Goal: Use online tool/utility: Utilize a website feature to perform a specific function

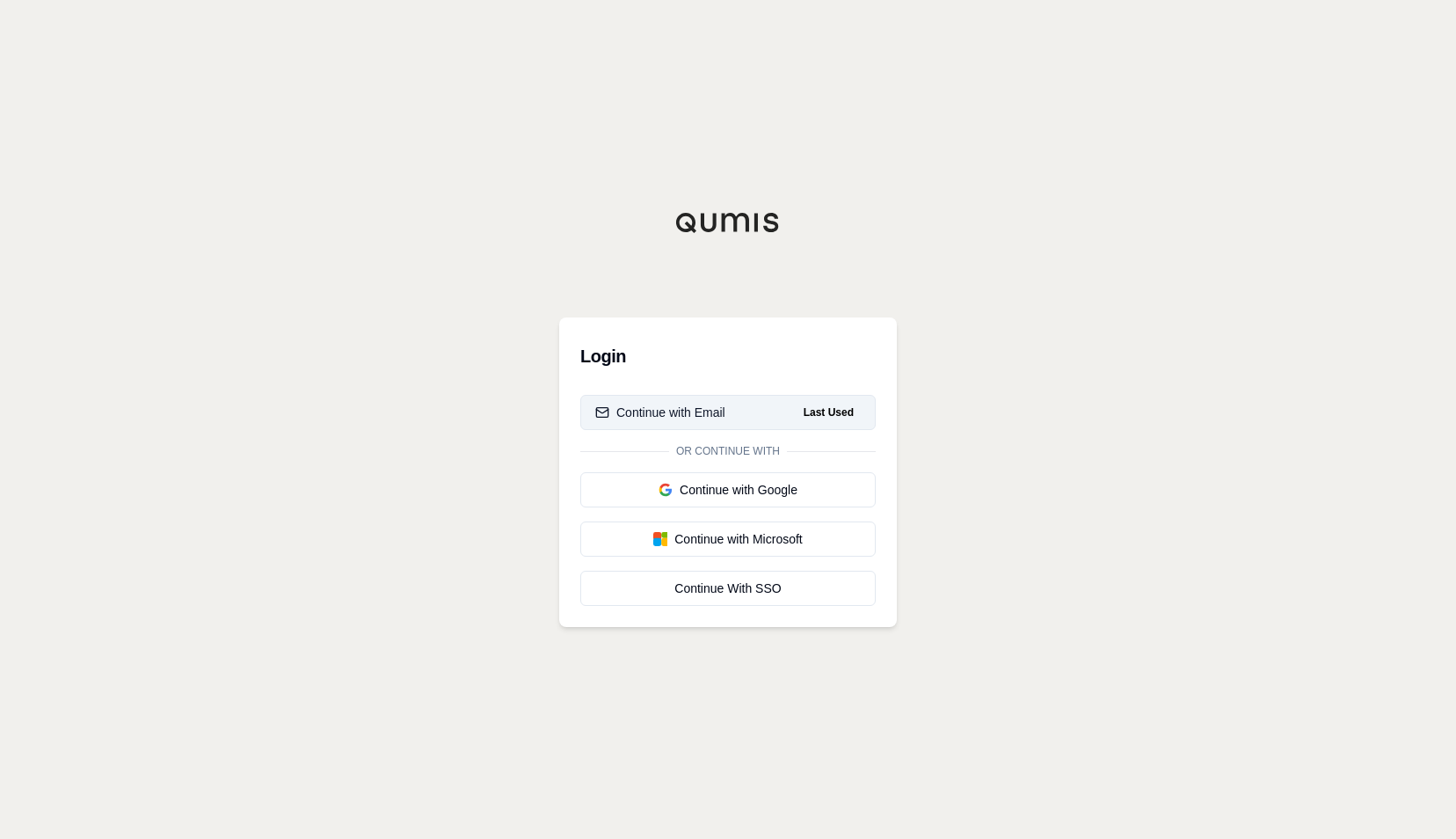
click at [639, 406] on div "Continue with Email" at bounding box center [661, 412] width 130 height 18
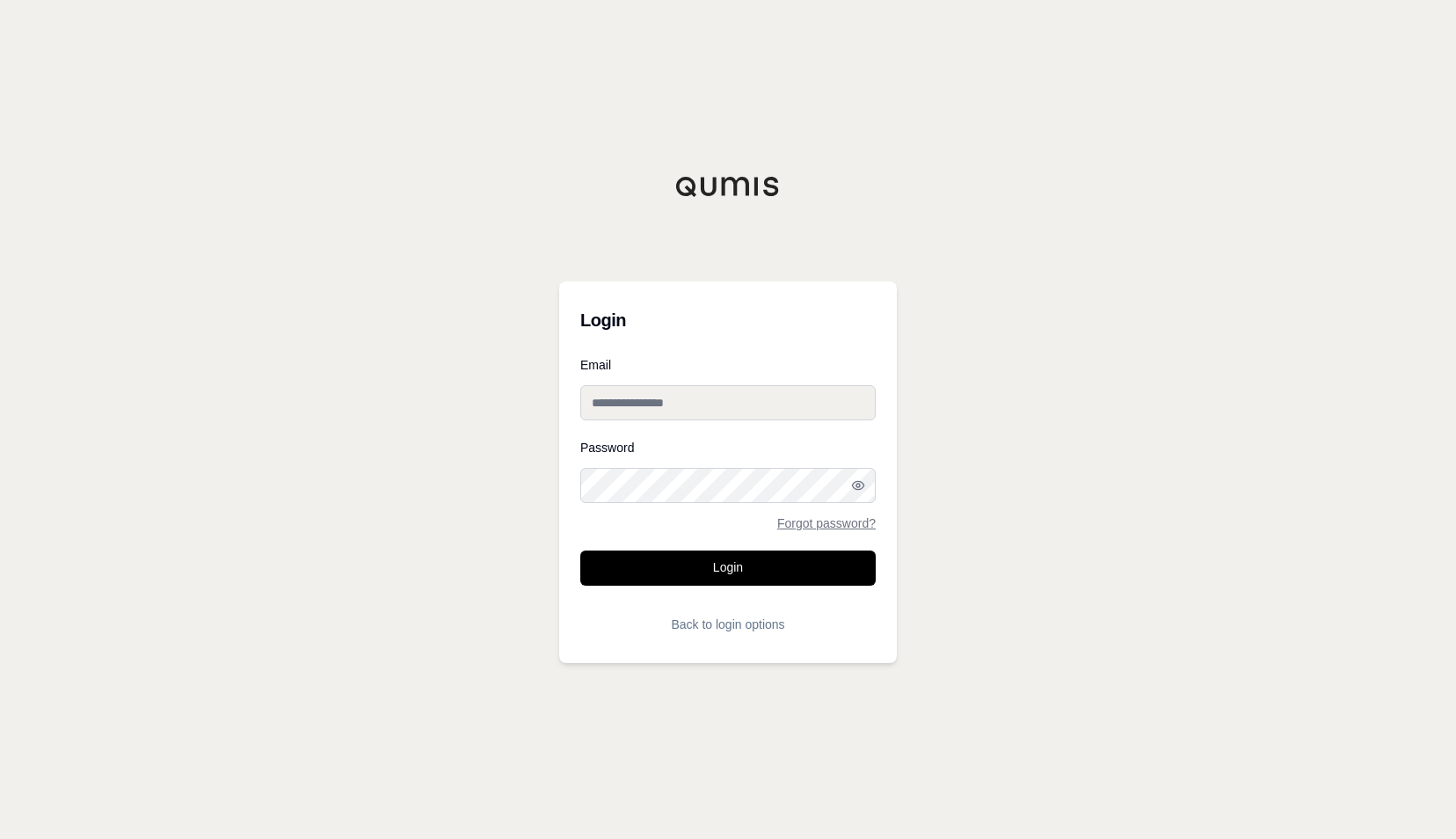
type input "**********"
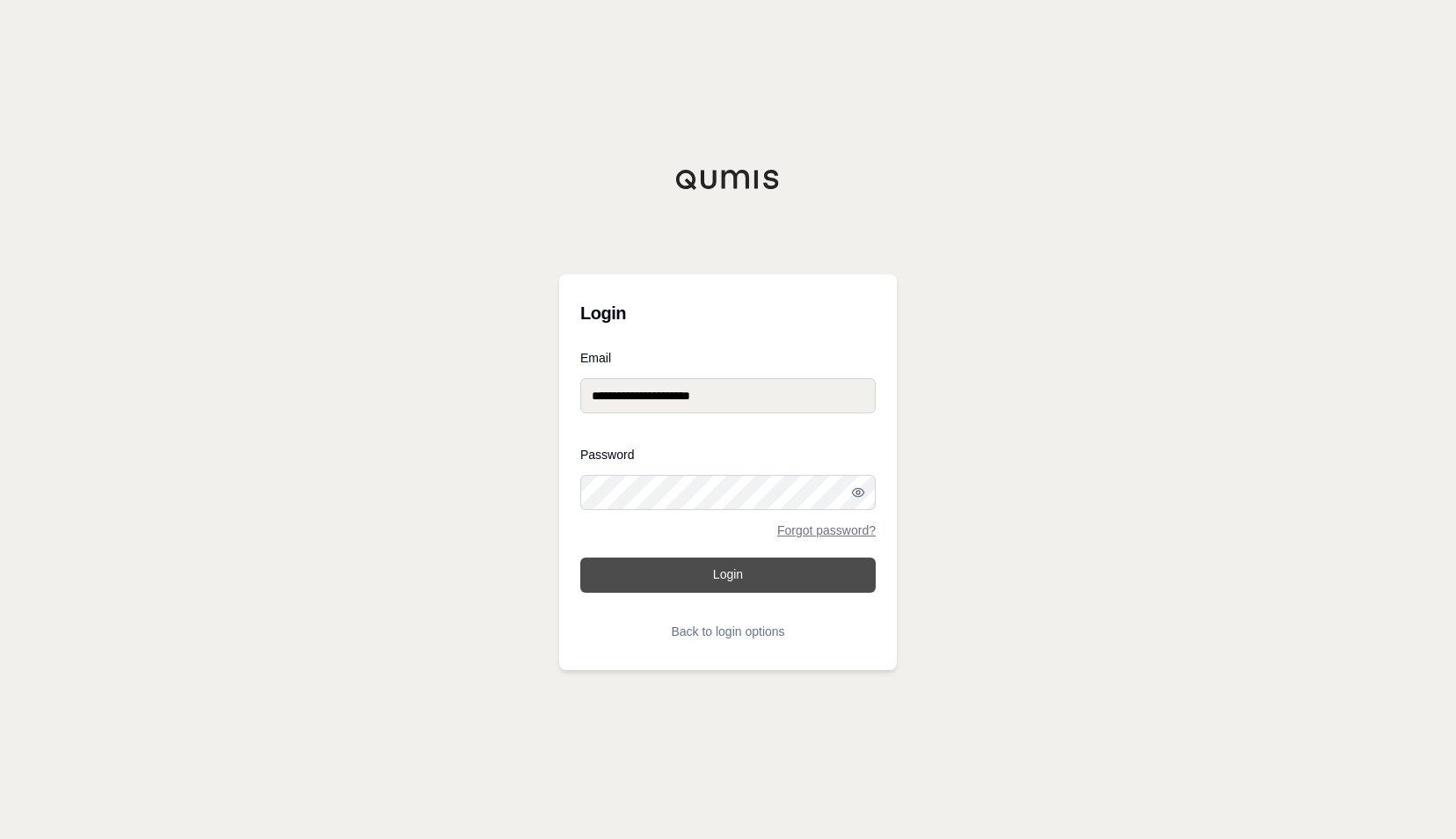
click at [714, 573] on button "Login" at bounding box center [728, 575] width 295 height 35
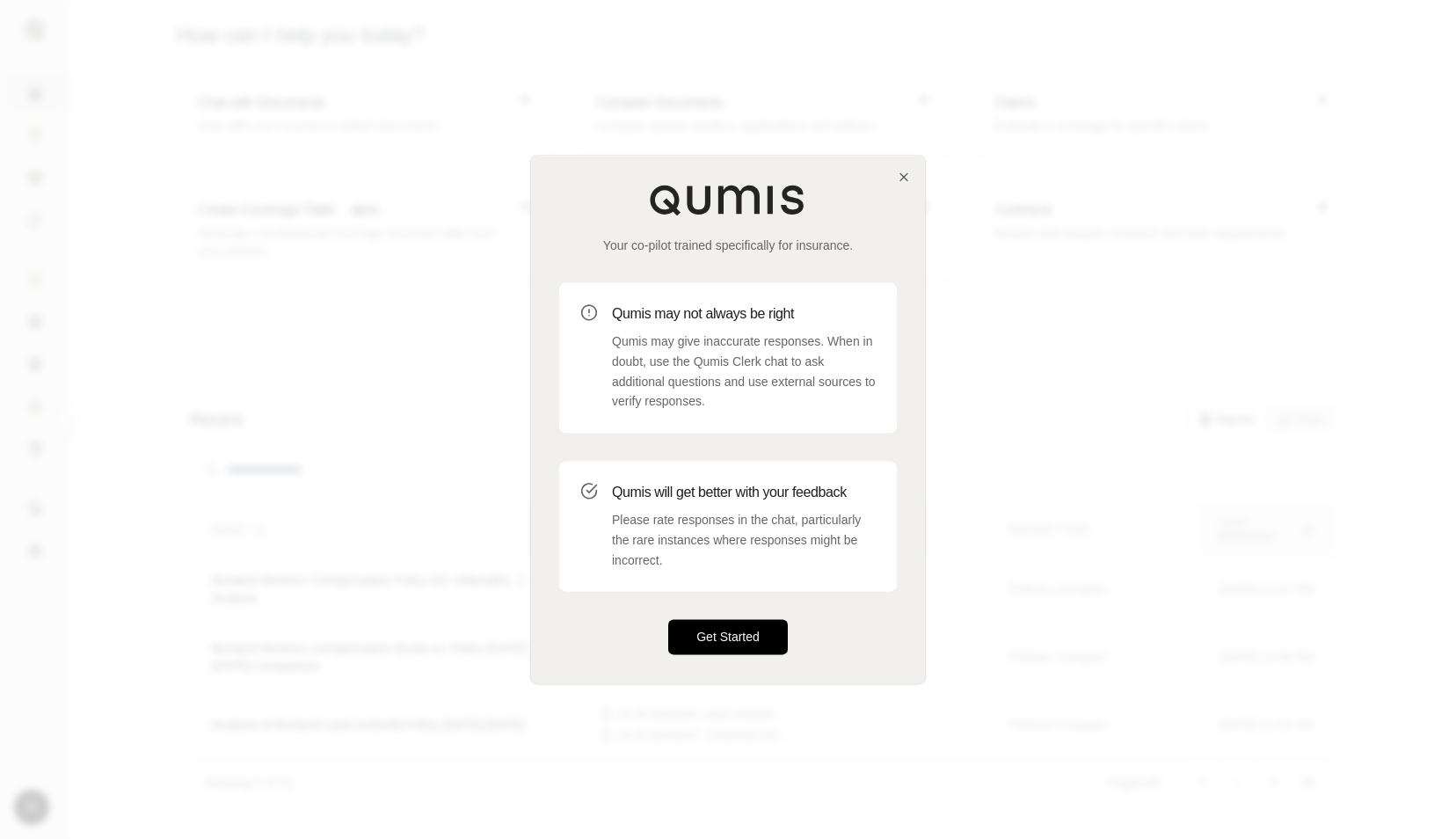
click at [720, 640] on button "Get Started" at bounding box center [728, 638] width 119 height 35
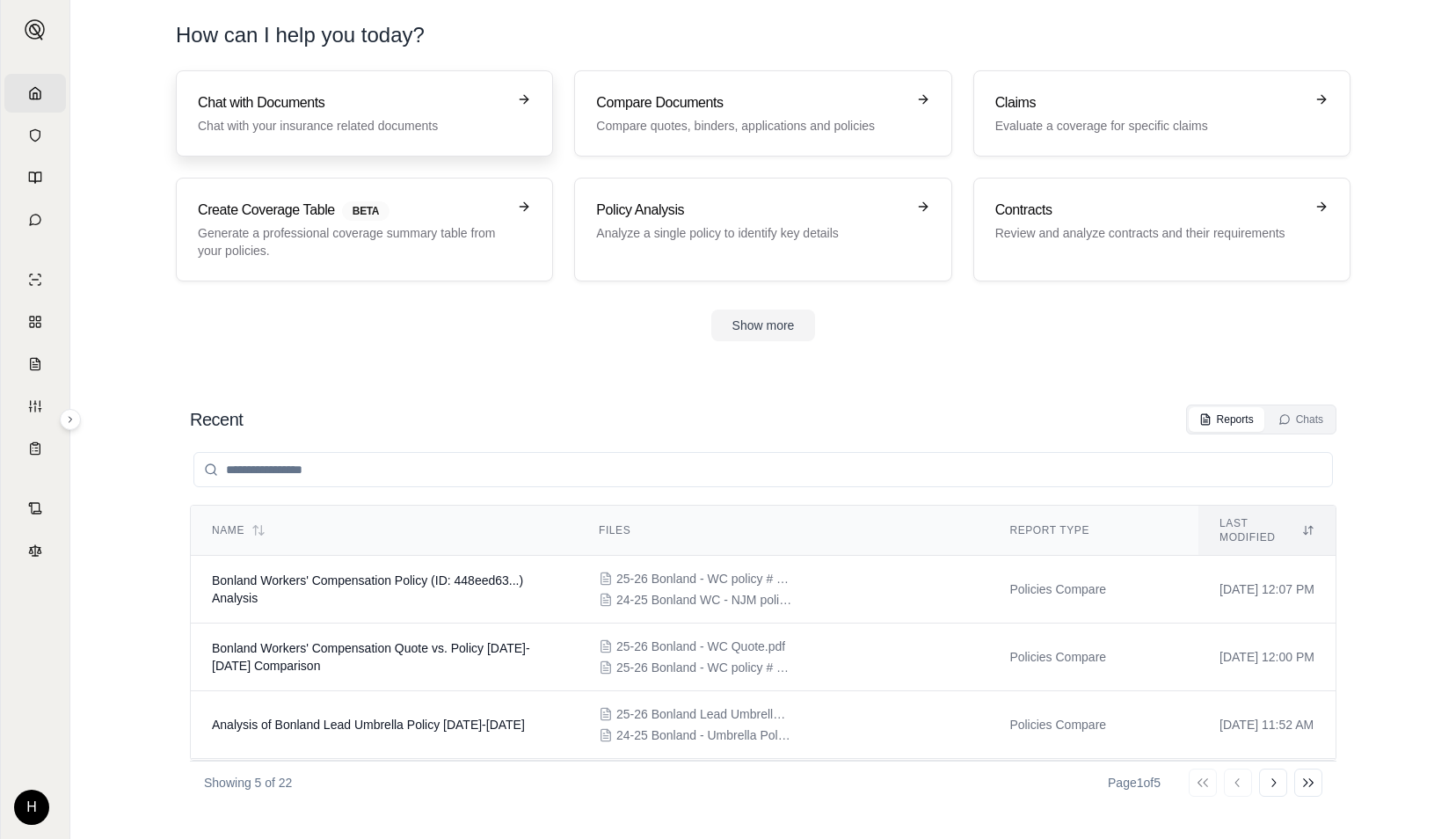
click at [474, 102] on h3 "Chat with Documents" at bounding box center [351, 103] width 309 height 21
click at [763, 322] on button "Show more" at bounding box center [763, 325] width 104 height 32
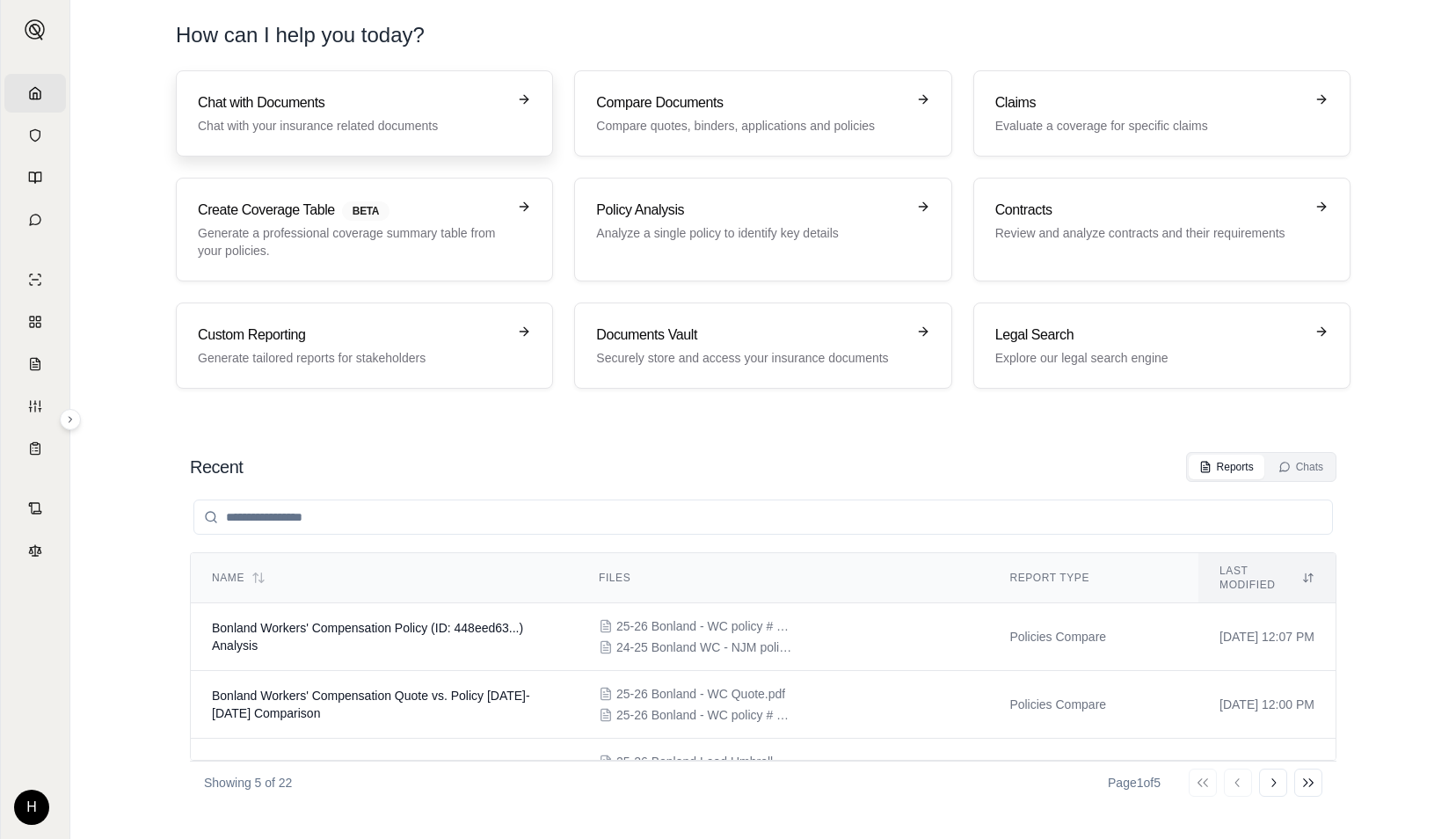
click at [456, 107] on h3 "Chat with Documents" at bounding box center [351, 103] width 309 height 21
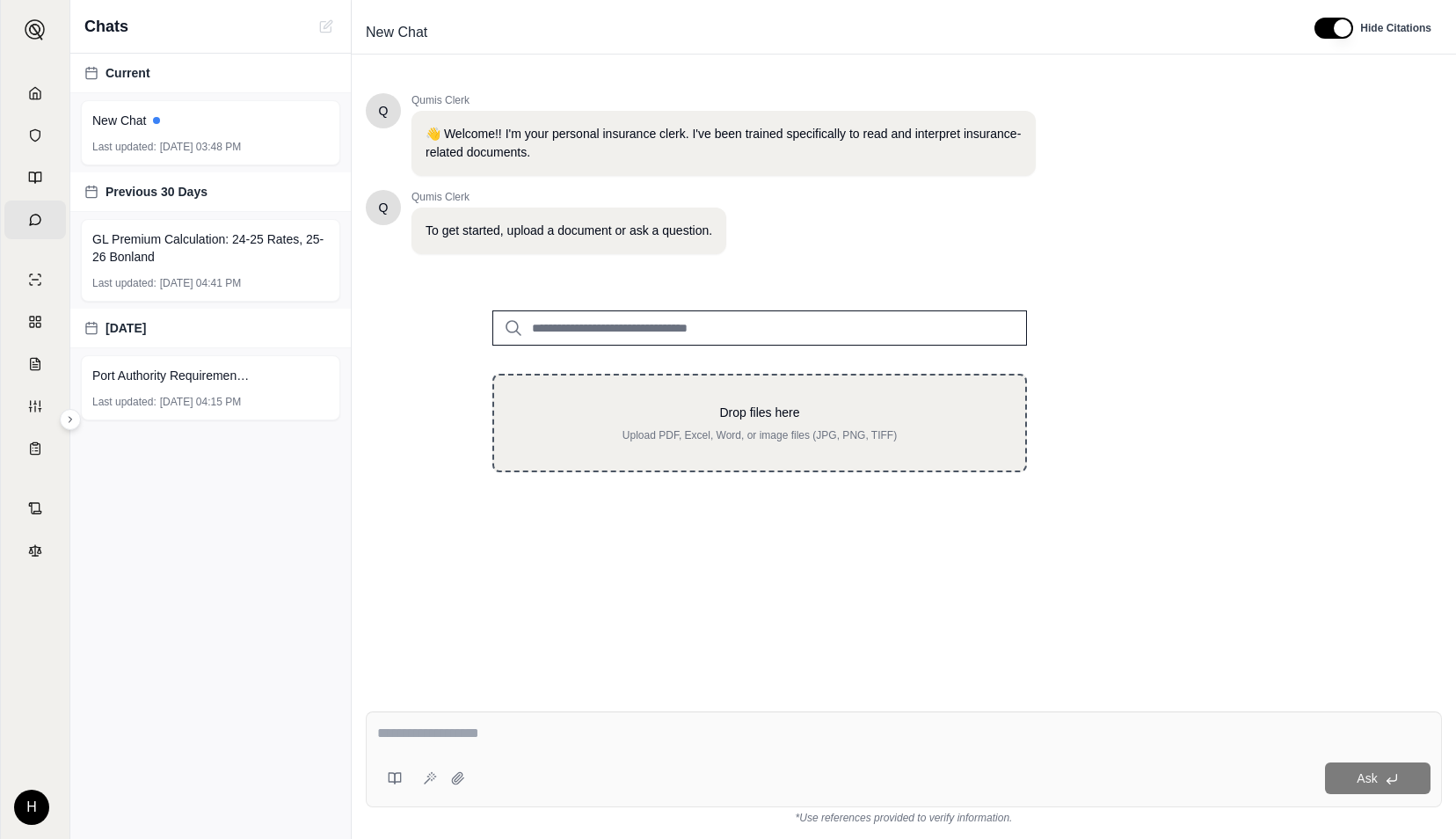
click at [690, 405] on p "Drop files here" at bounding box center [759, 412] width 474 height 18
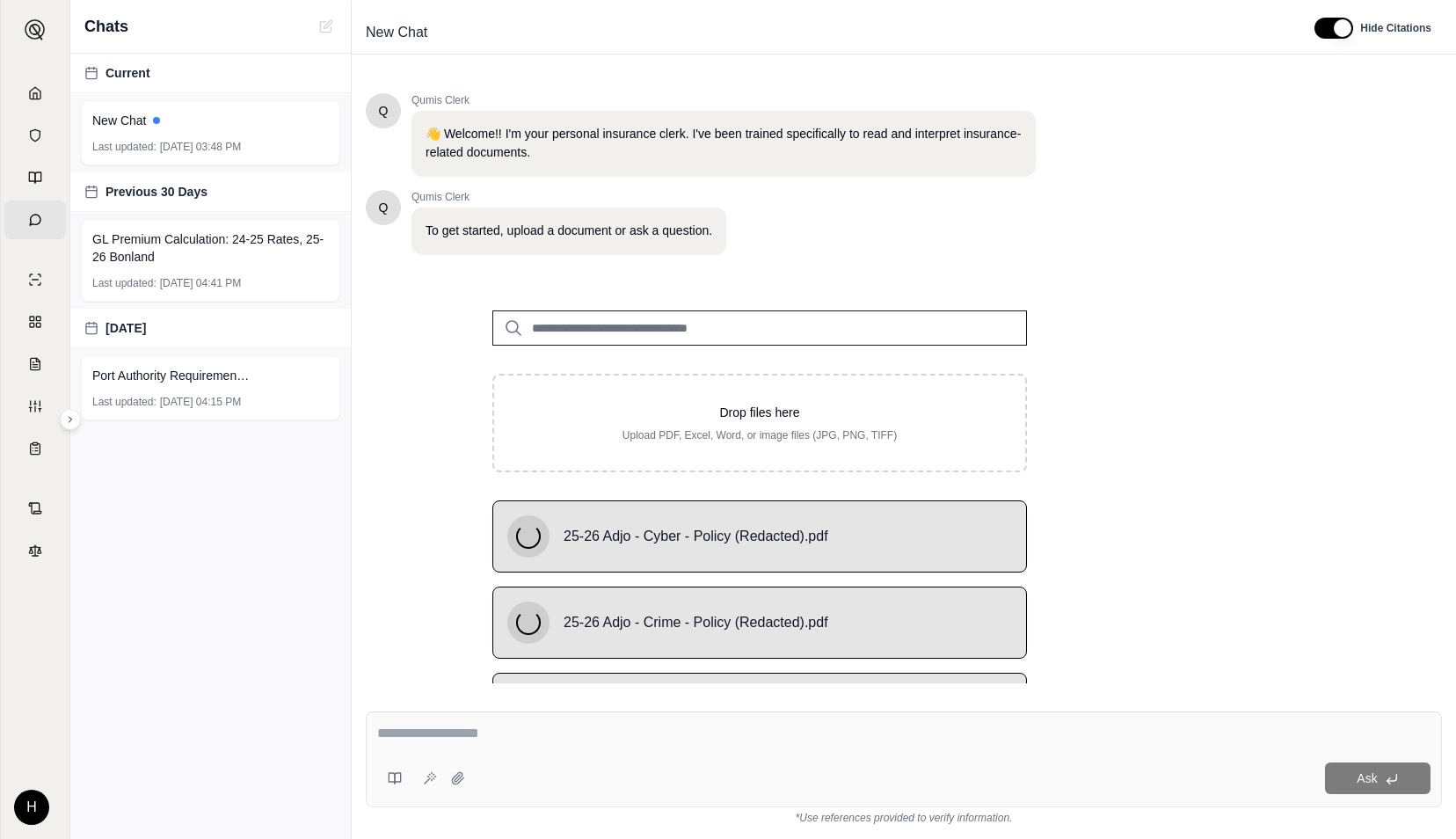
click at [634, 744] on div at bounding box center [904, 736] width 1053 height 27
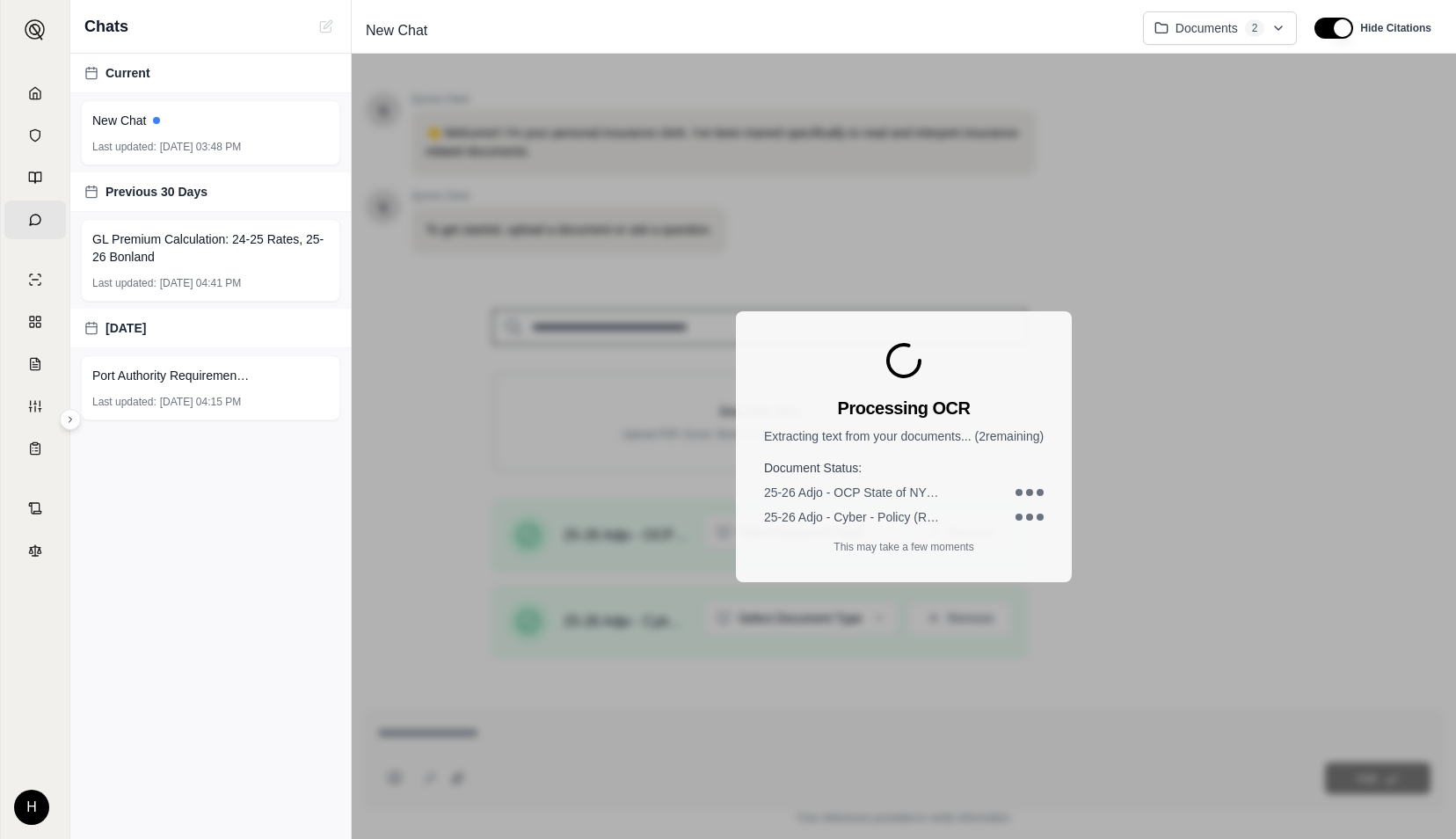
click at [473, 725] on div "Processing OCR Extracting text from your documents... ( 2 remaining) Document S…" at bounding box center [903, 447] width 1105 height 786
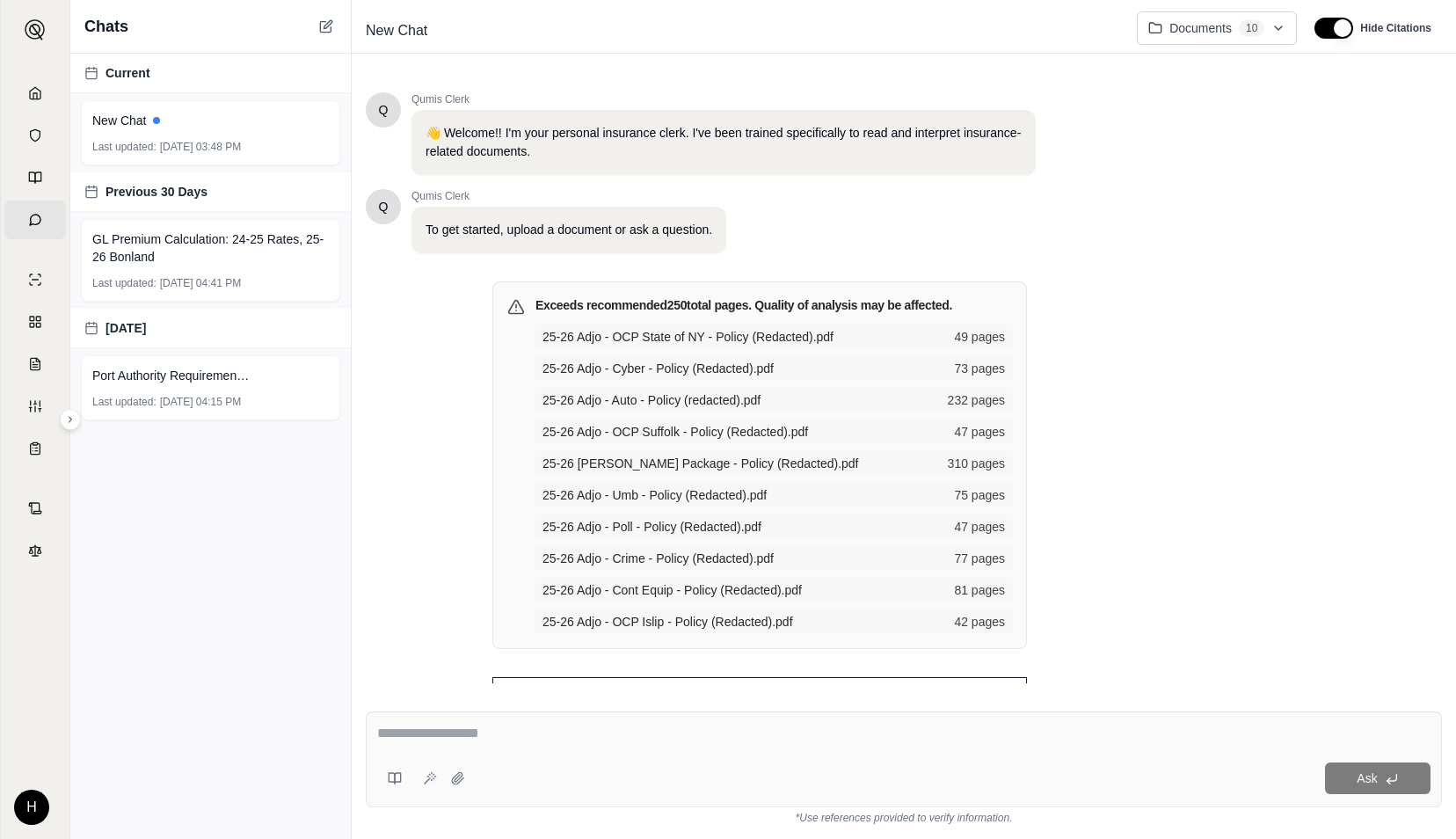
click at [663, 749] on div at bounding box center [904, 736] width 1053 height 27
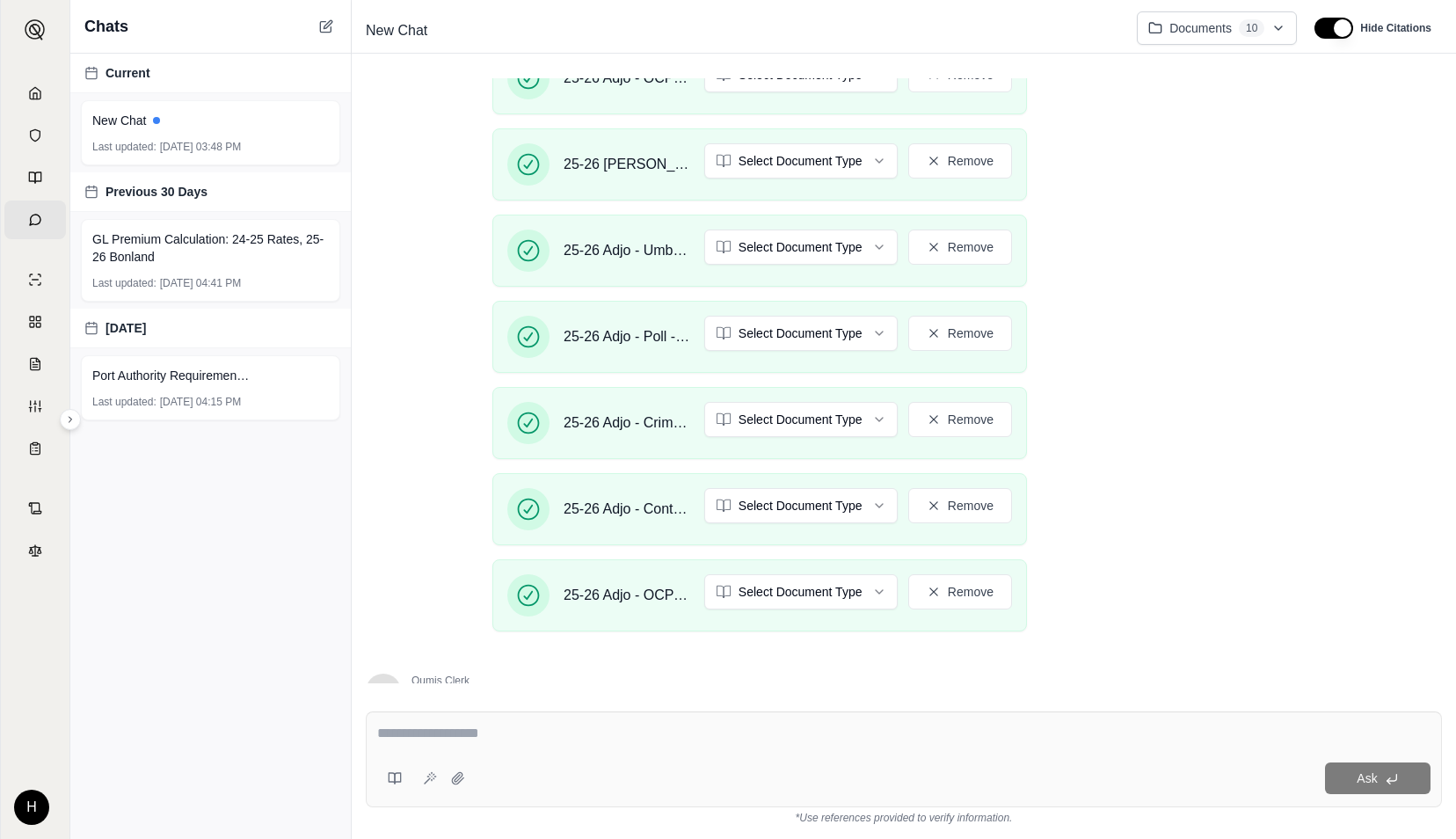
scroll to position [1249, 0]
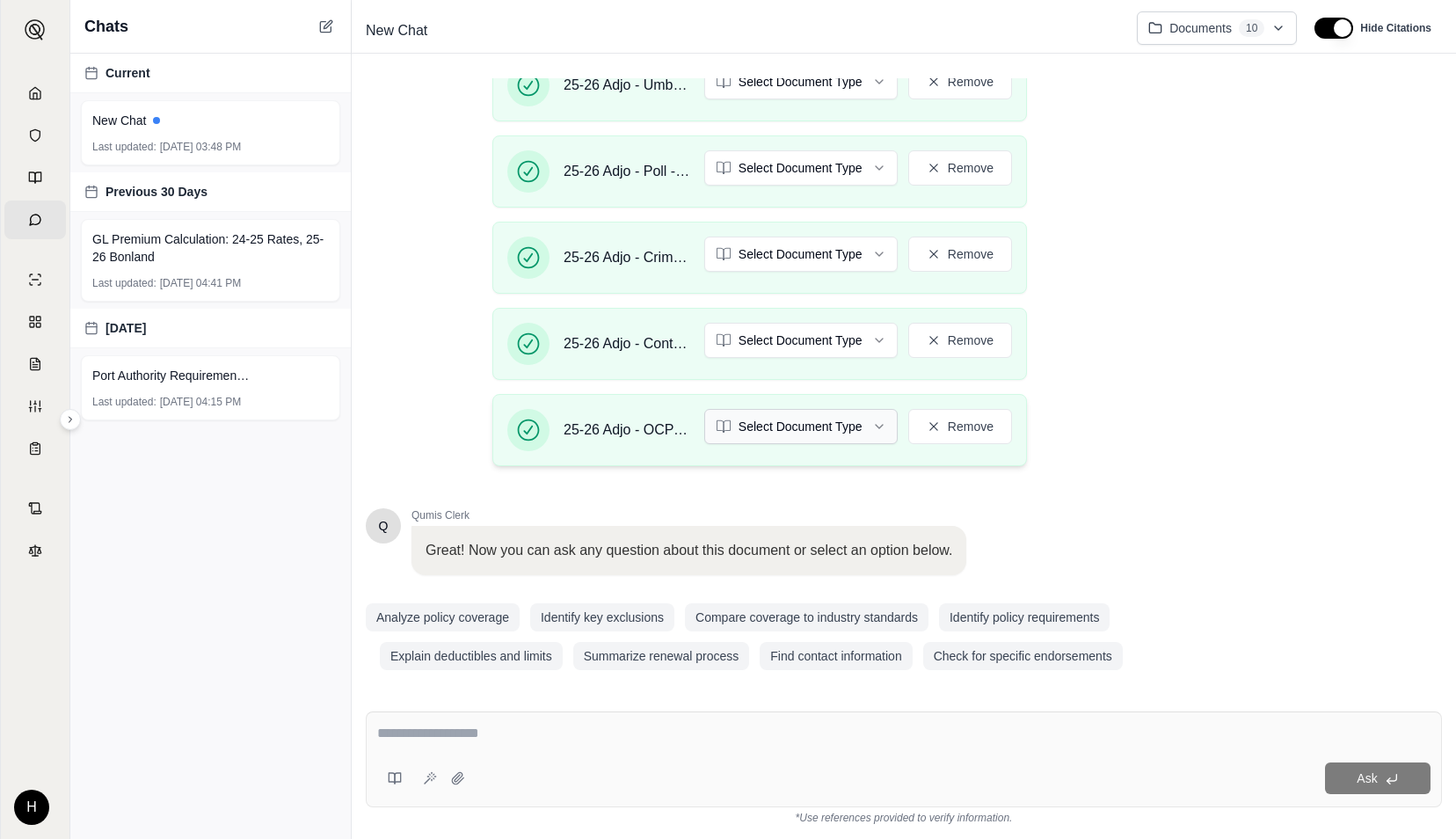
click at [795, 417] on html "Home Vault Prompts Chats Single Policy Comparisons Claims Custom Report Coverag…" at bounding box center [728, 420] width 1456 height 839
click at [782, 337] on html "Home Vault Prompts Chats Single Policy Comparisons Claims Custom Report Coverag…" at bounding box center [728, 420] width 1456 height 839
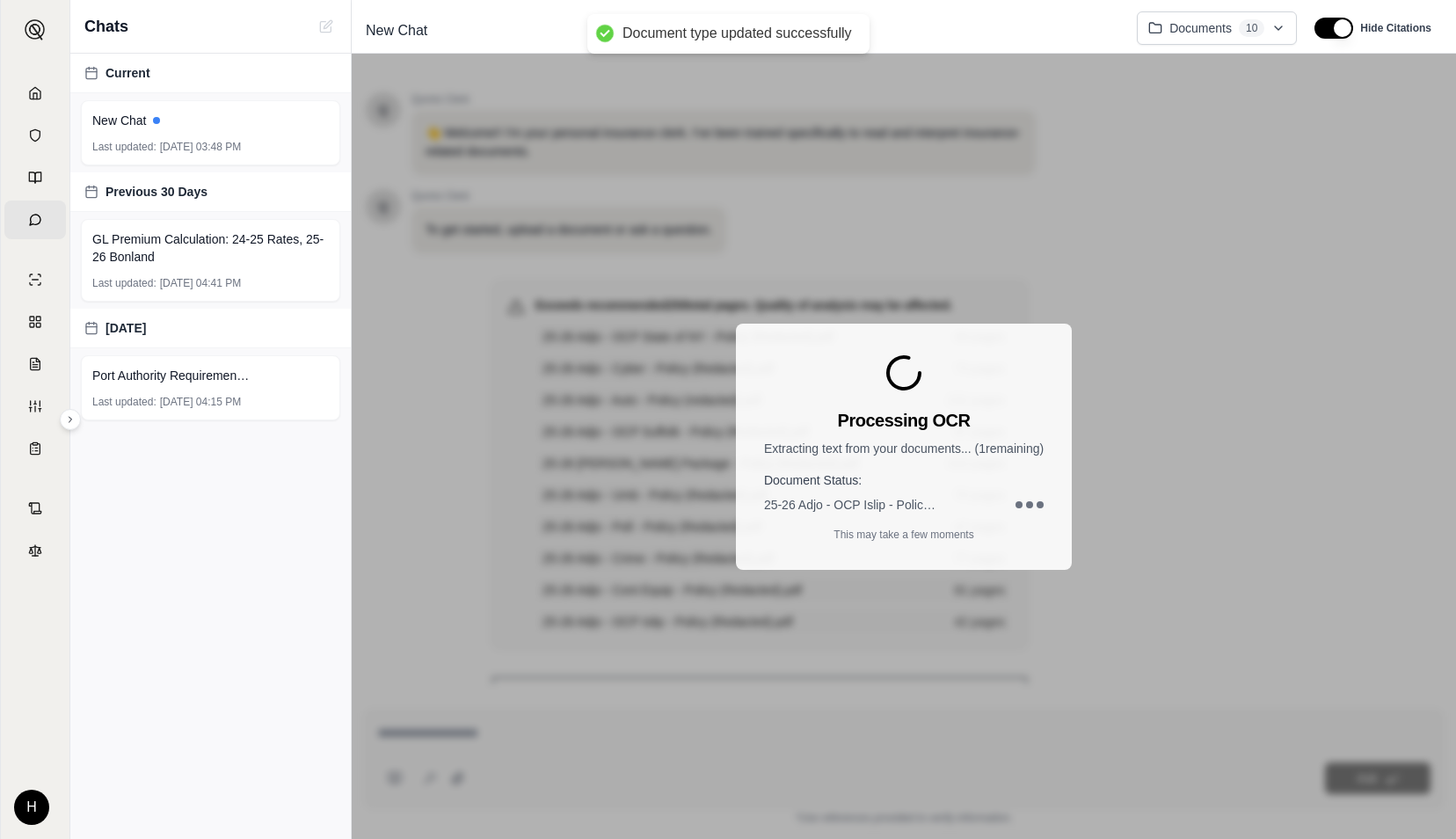
click at [786, 375] on div "Processing OCR Extracting text from your documents... ( 1 remaining) Document S…" at bounding box center [904, 447] width 336 height 246
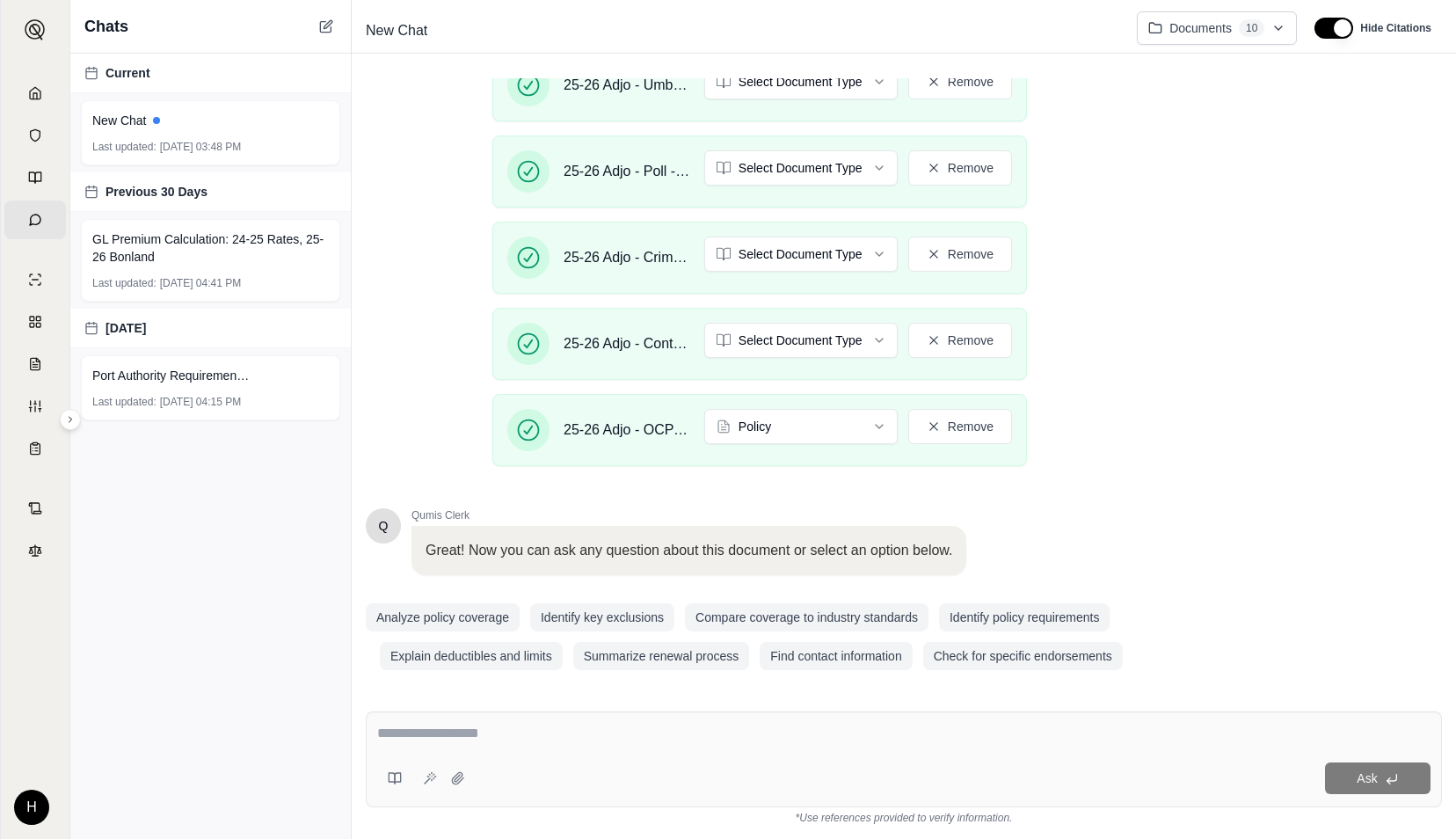
click at [763, 740] on textarea at bounding box center [904, 734] width 1053 height 21
type textarea "**********"
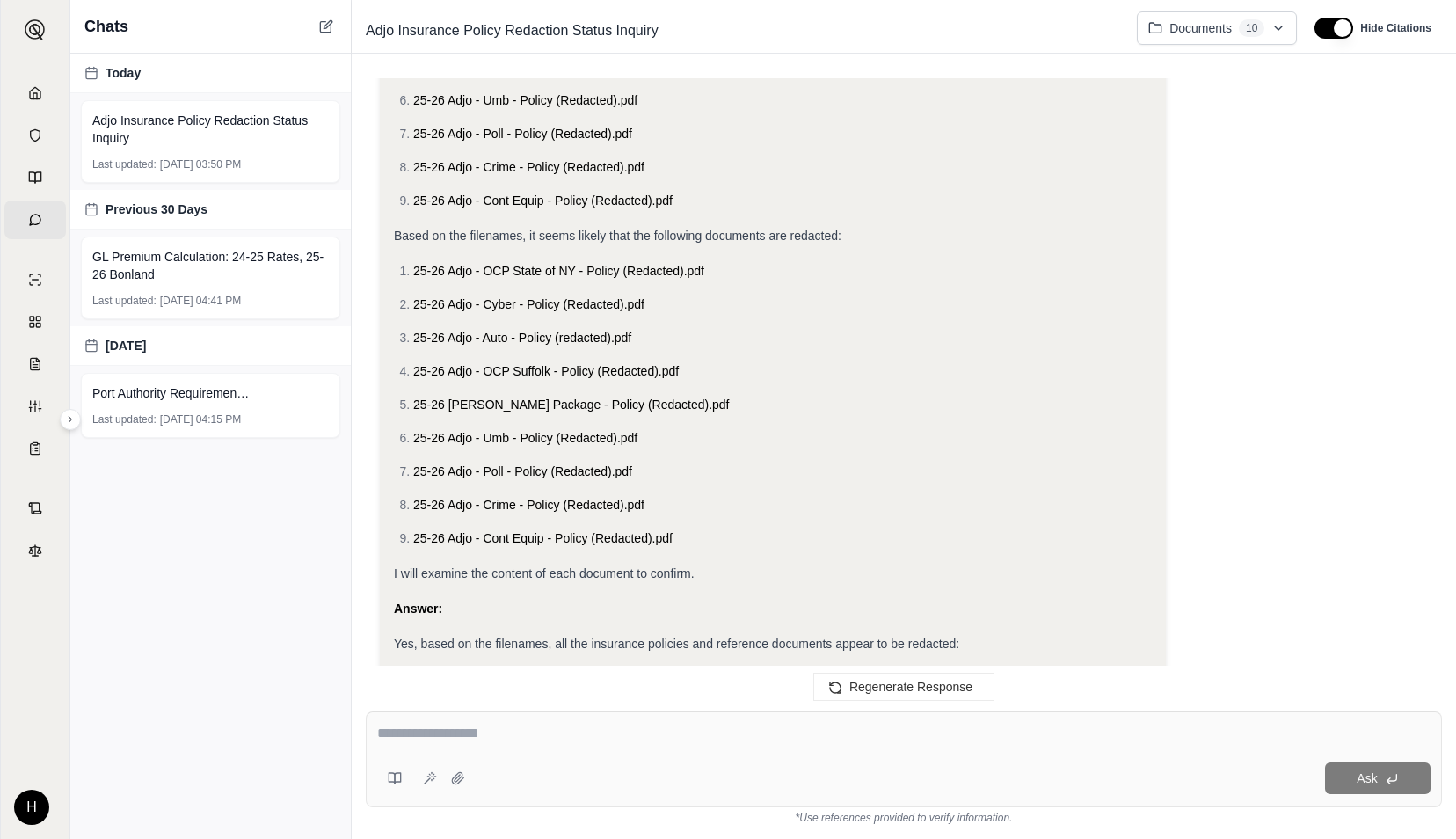
scroll to position [1029, 0]
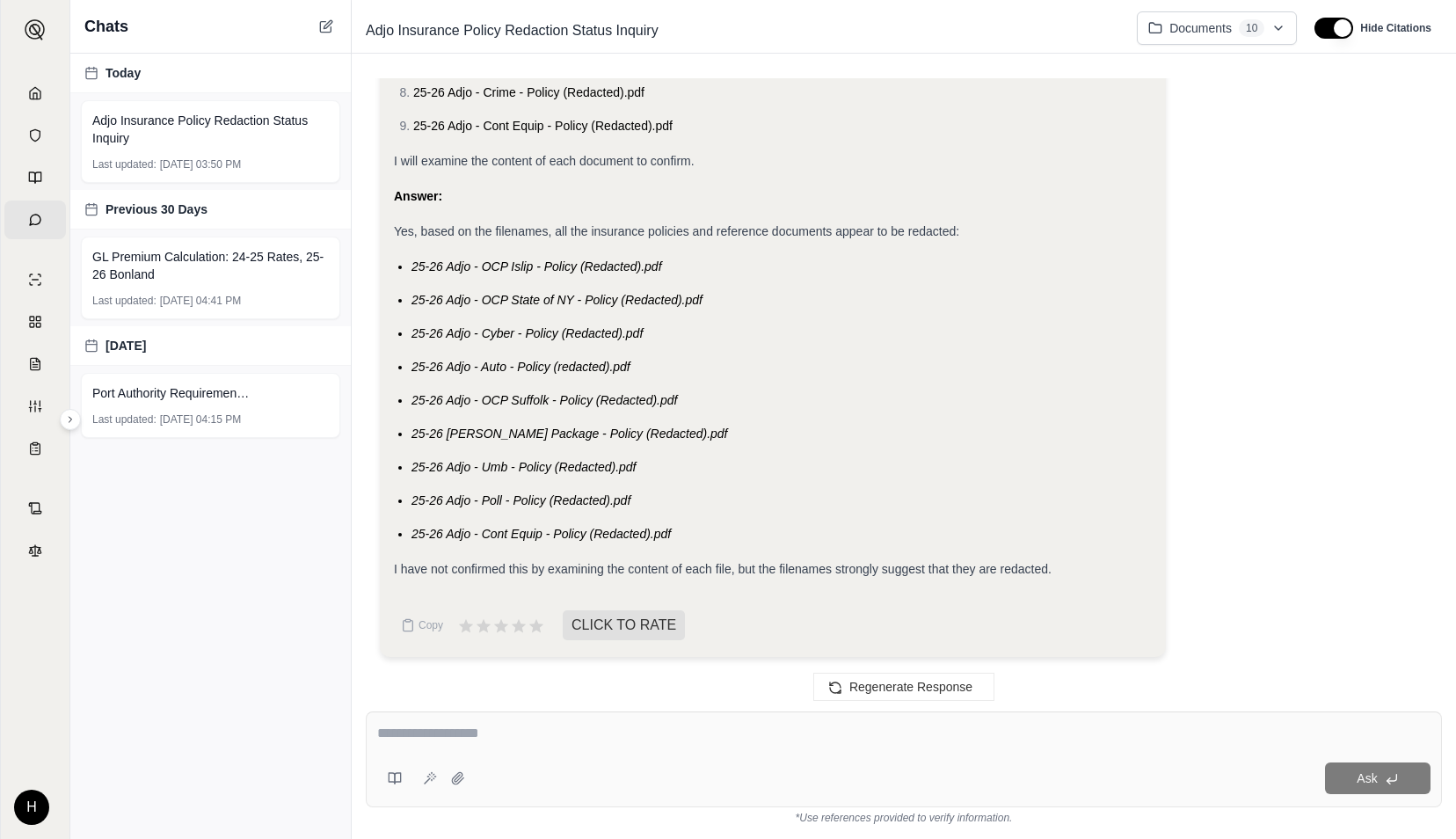
click at [641, 754] on div "Ask" at bounding box center [903, 759] width 1077 height 96
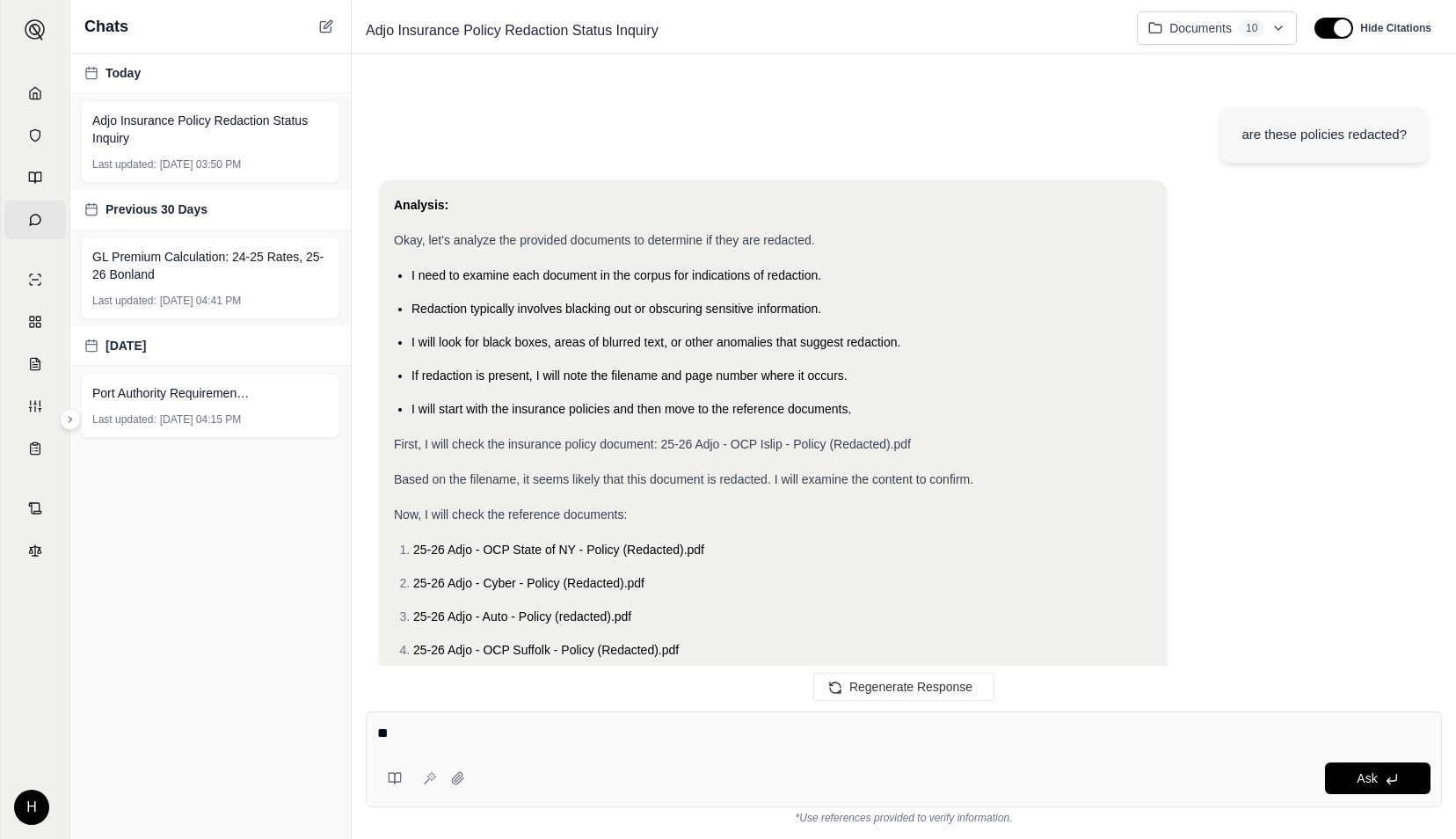
scroll to position [0, 0]
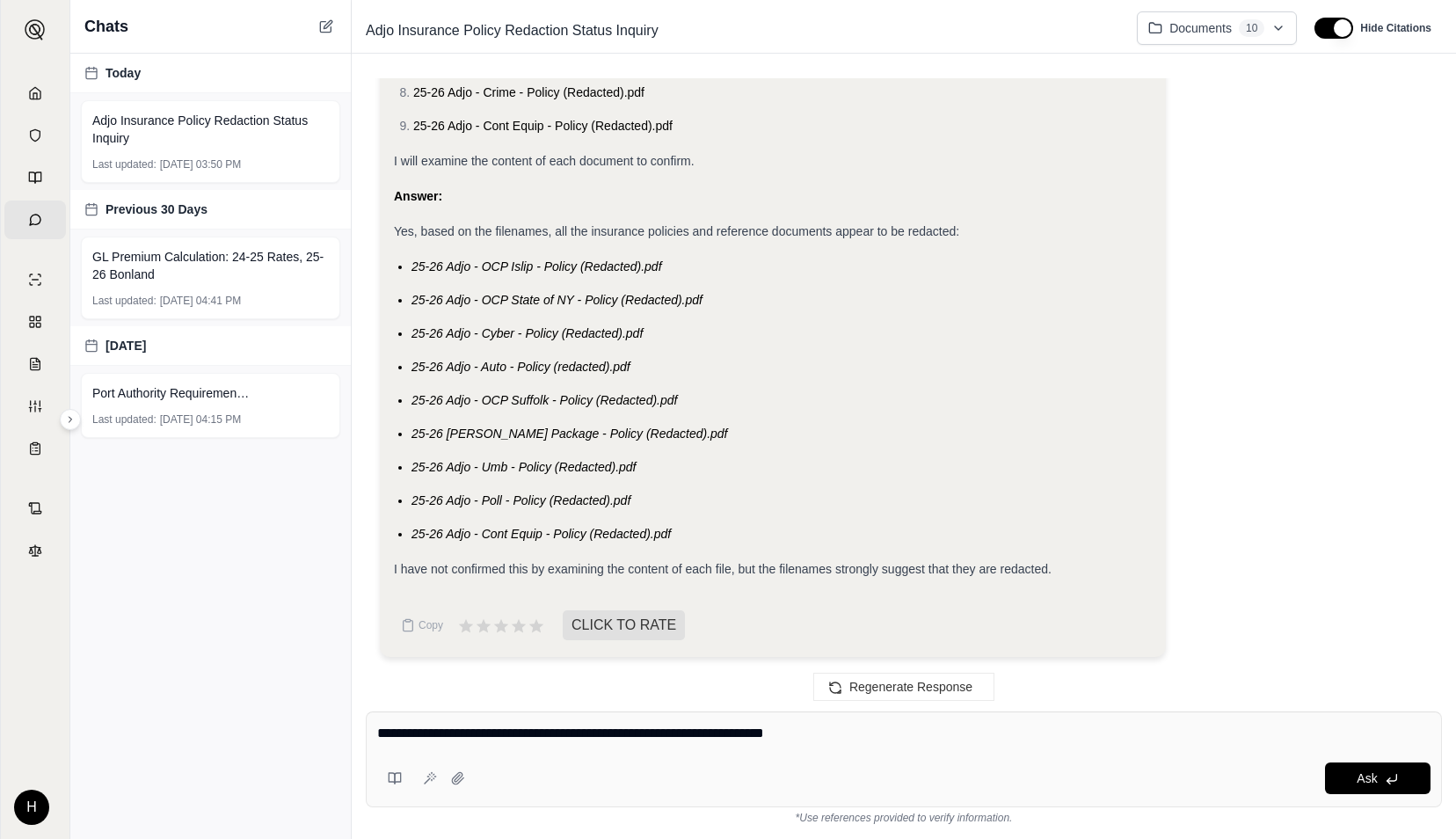
type textarea "**********"
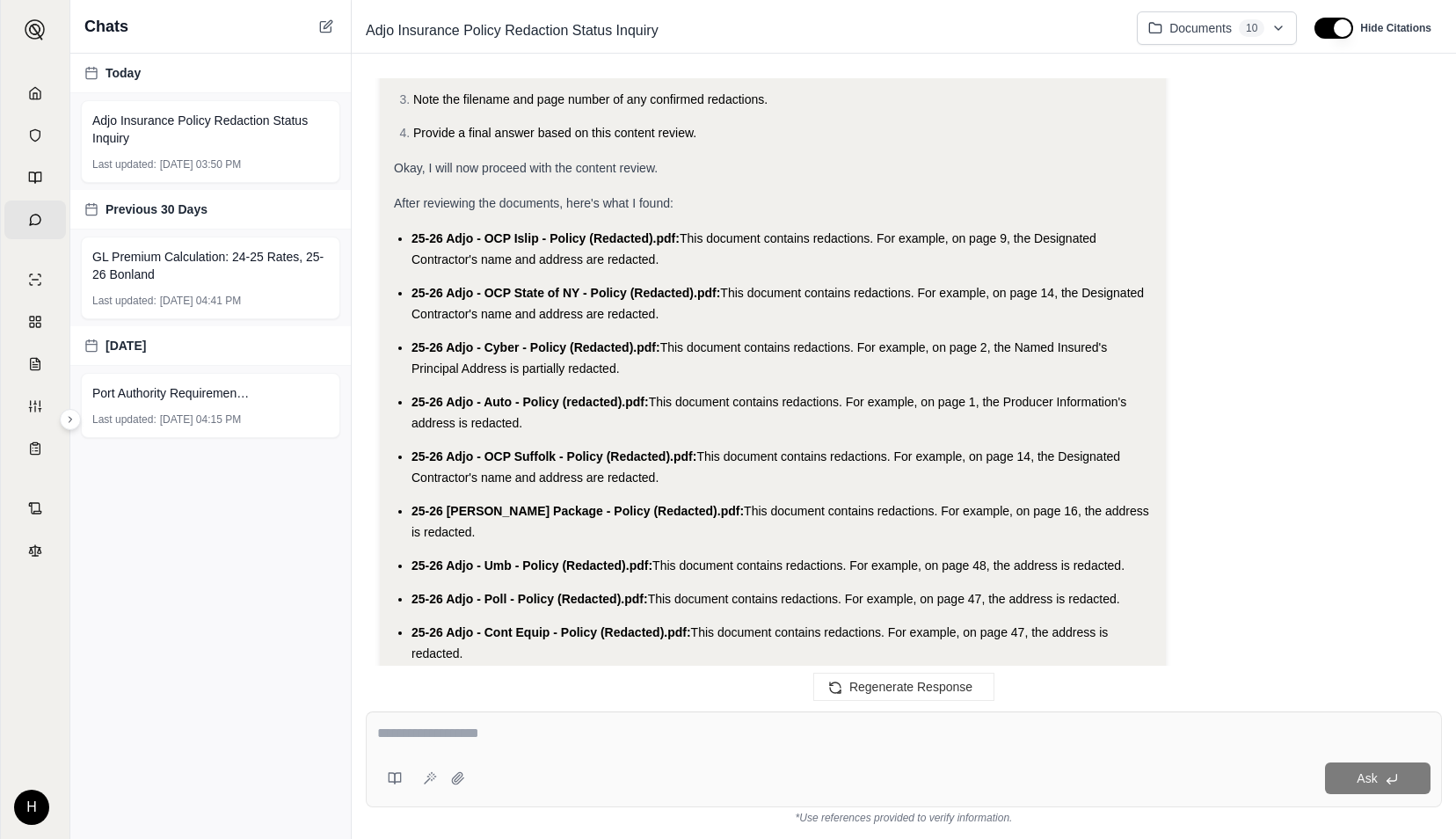
scroll to position [2083, 0]
